Goal: Information Seeking & Learning: Learn about a topic

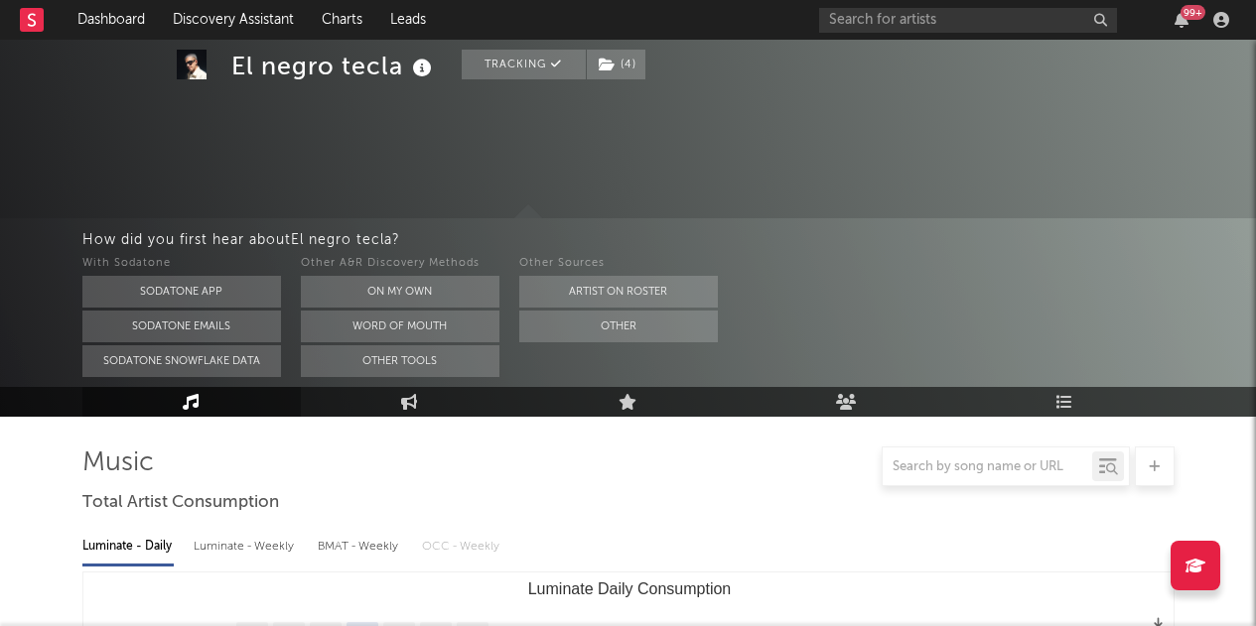
select select "6m"
click at [901, 18] on input "text" at bounding box center [968, 20] width 298 height 25
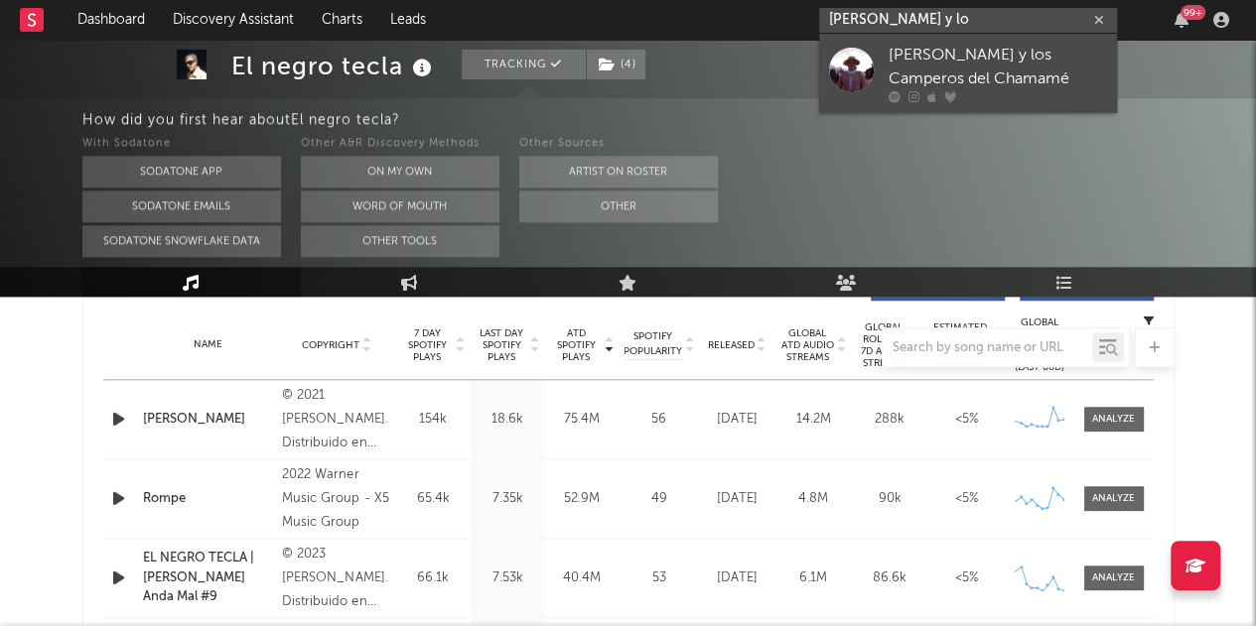
type input "[PERSON_NAME] y lo"
click at [1048, 69] on div "[PERSON_NAME] y los Camperos del Chamamé" at bounding box center [997, 68] width 218 height 48
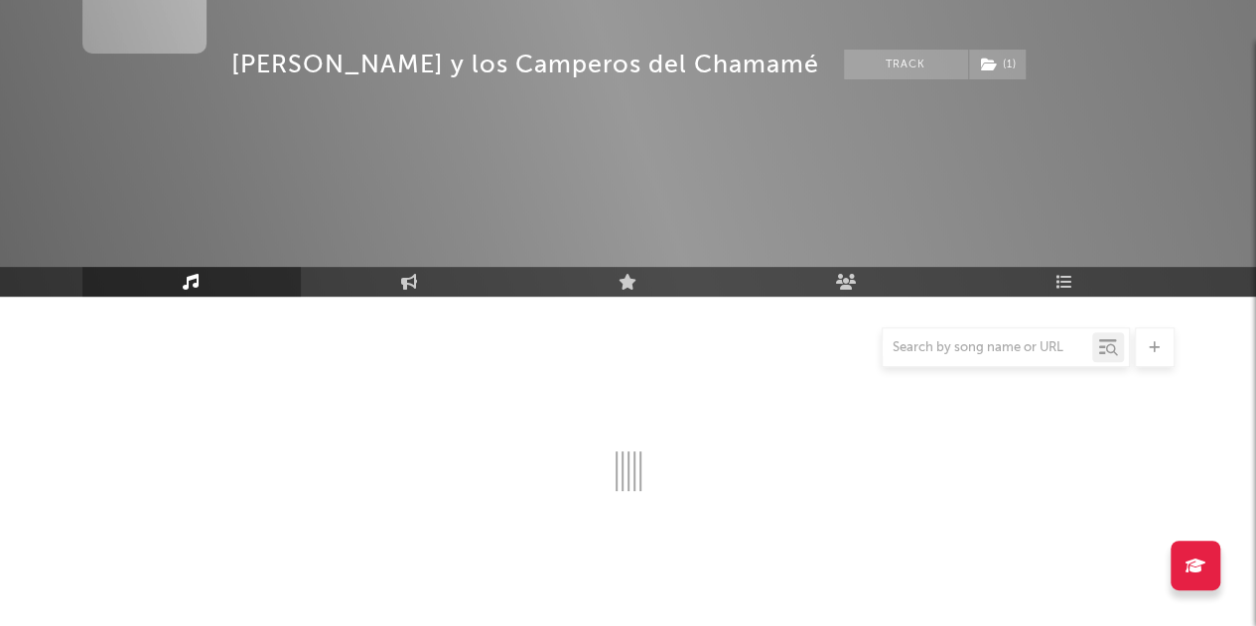
scroll to position [790, 0]
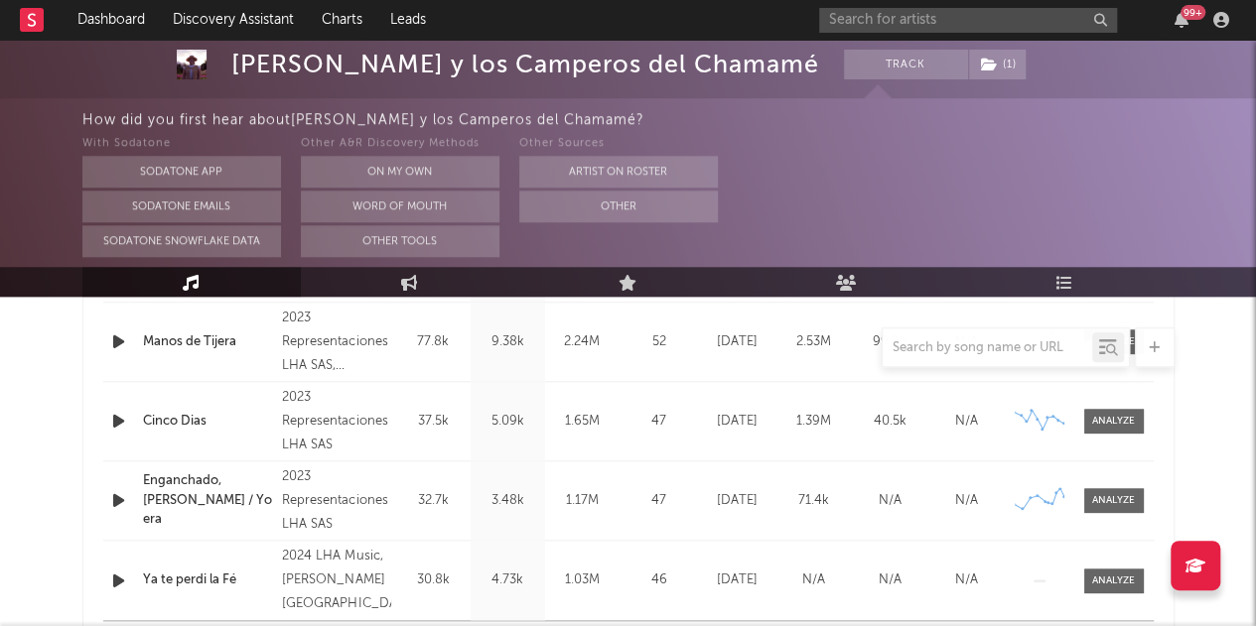
select select "6m"
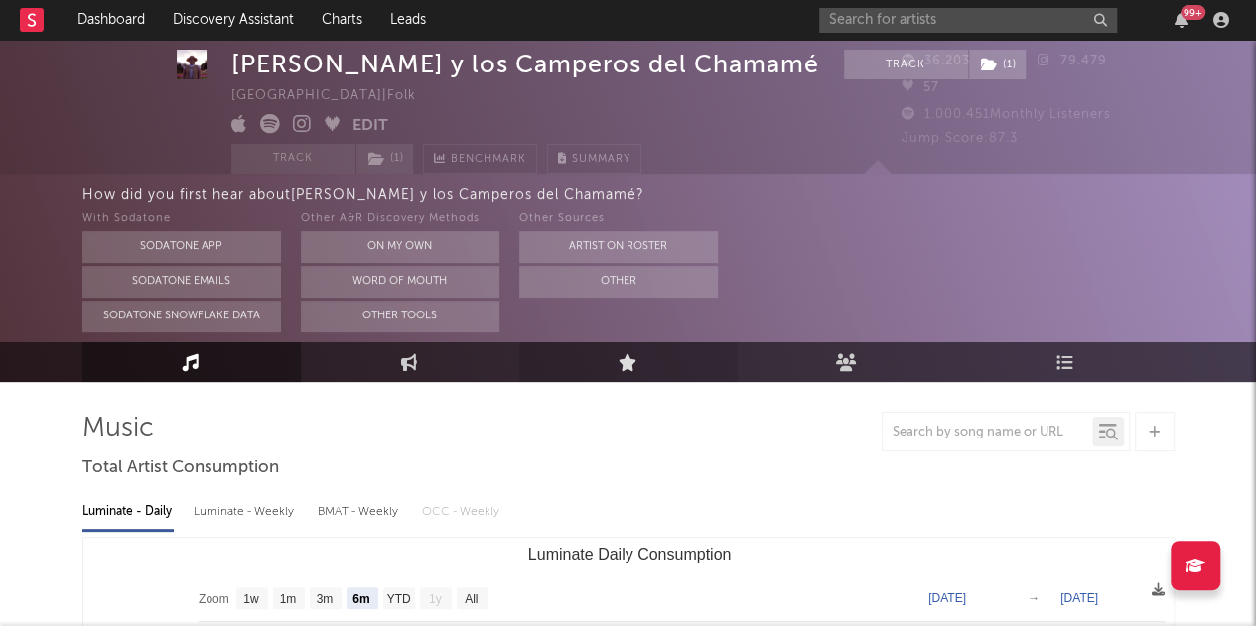
scroll to position [0, 0]
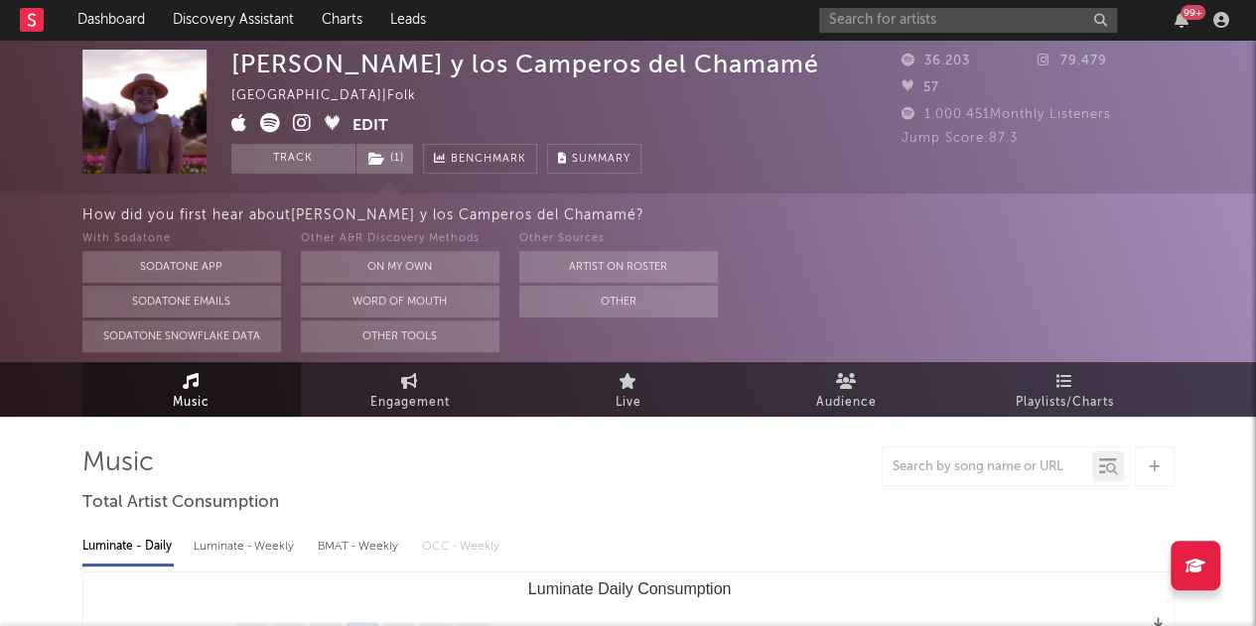
click at [890, 54] on div "[PERSON_NAME] y los Camperos del Chamamé [GEOGRAPHIC_DATA] | Folk Edit Track ( …" at bounding box center [628, 117] width 1256 height 154
click at [870, 27] on input "text" at bounding box center [968, 20] width 298 height 25
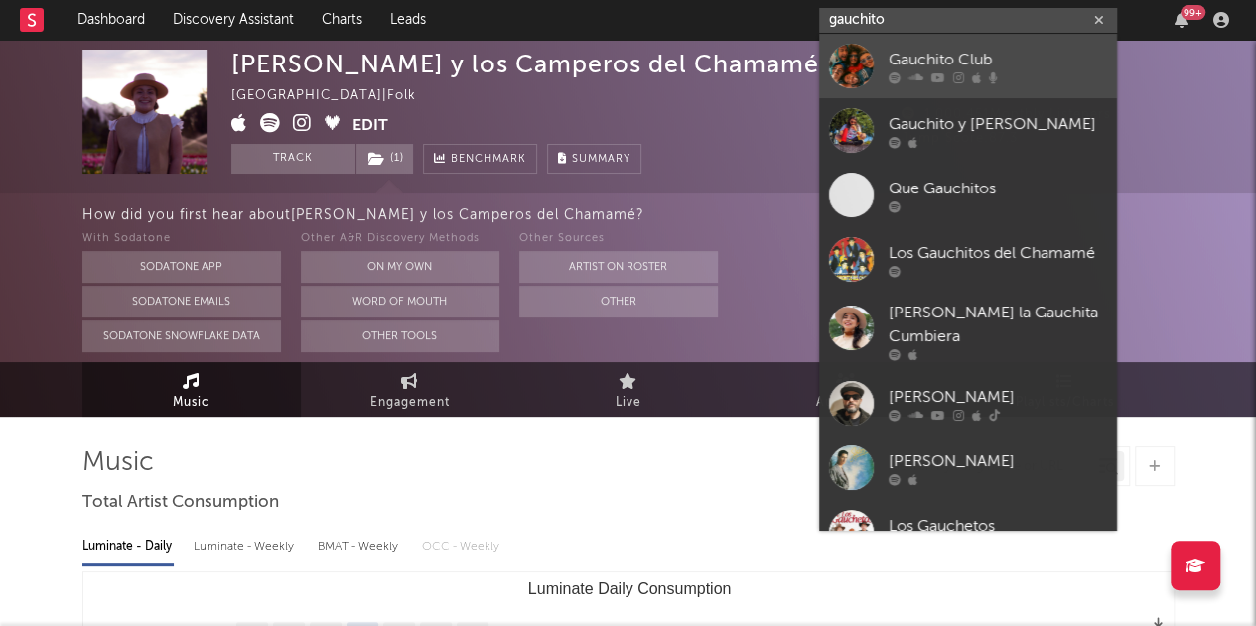
type input "gauchito"
click at [1035, 72] on div at bounding box center [997, 77] width 218 height 12
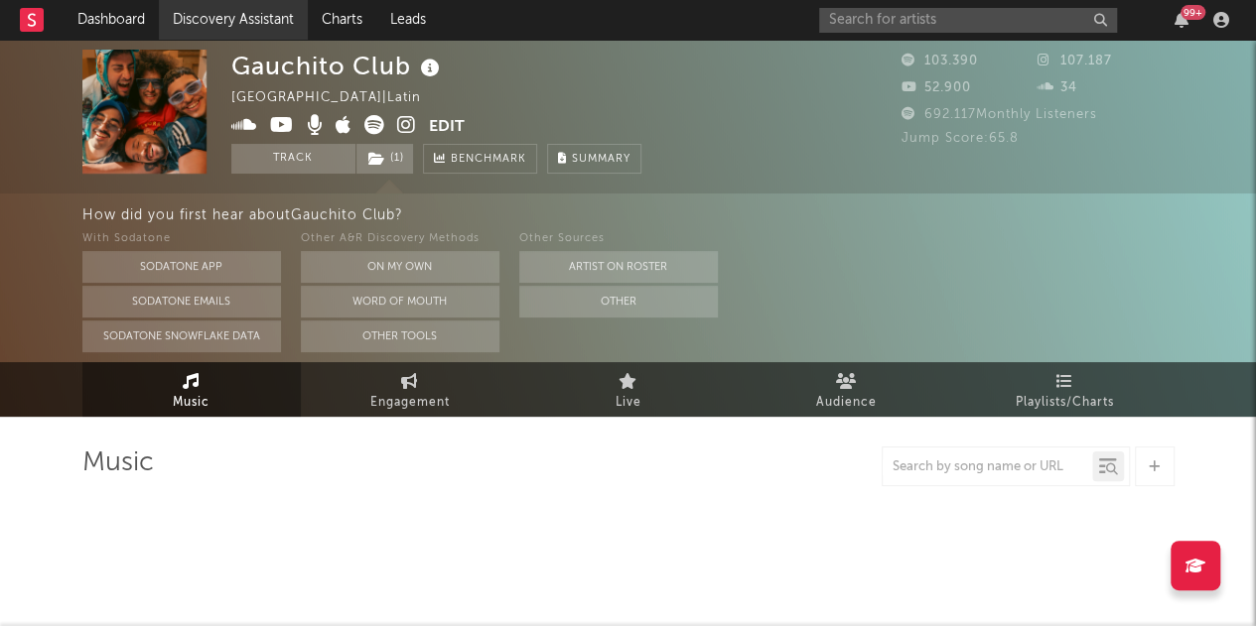
select select "6m"
